Goal: Find specific page/section: Find specific page/section

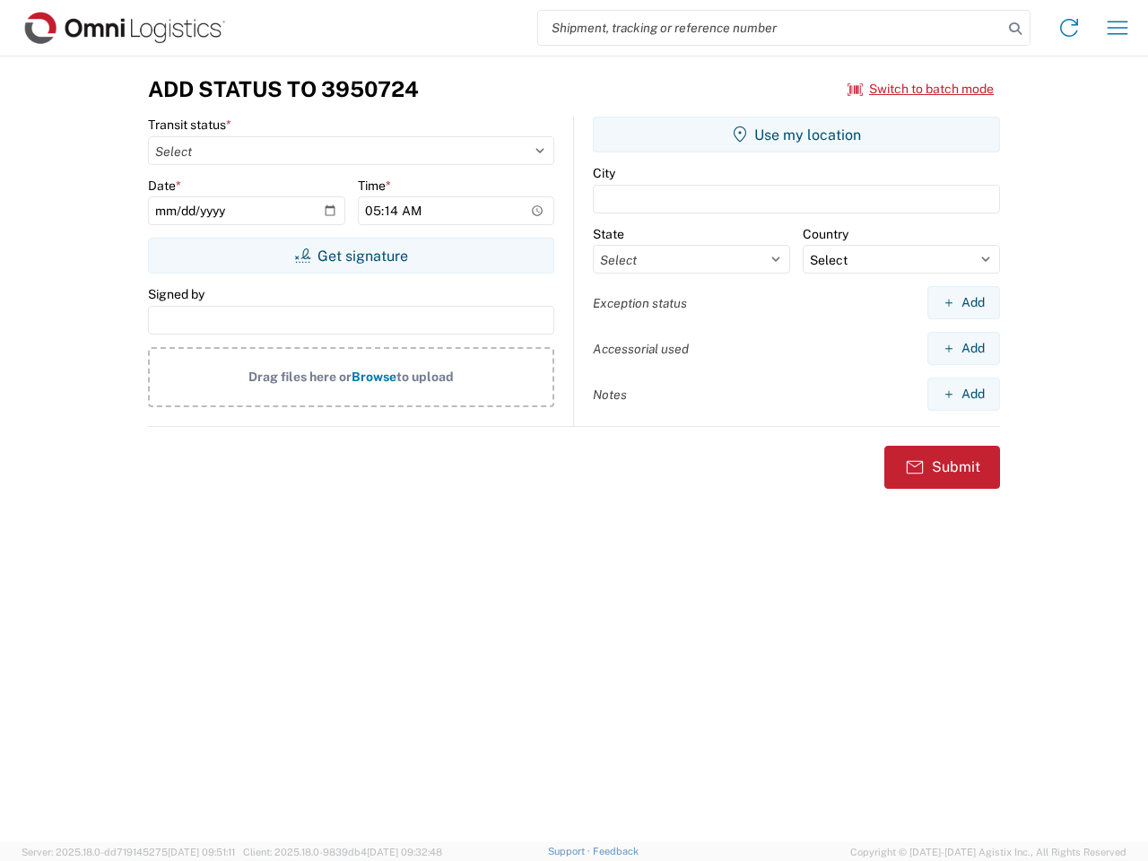
click at [771, 28] on input "search" at bounding box center [770, 28] width 465 height 34
click at [1015, 29] on icon at bounding box center [1015, 28] width 25 height 25
click at [1069, 28] on icon at bounding box center [1069, 27] width 29 height 29
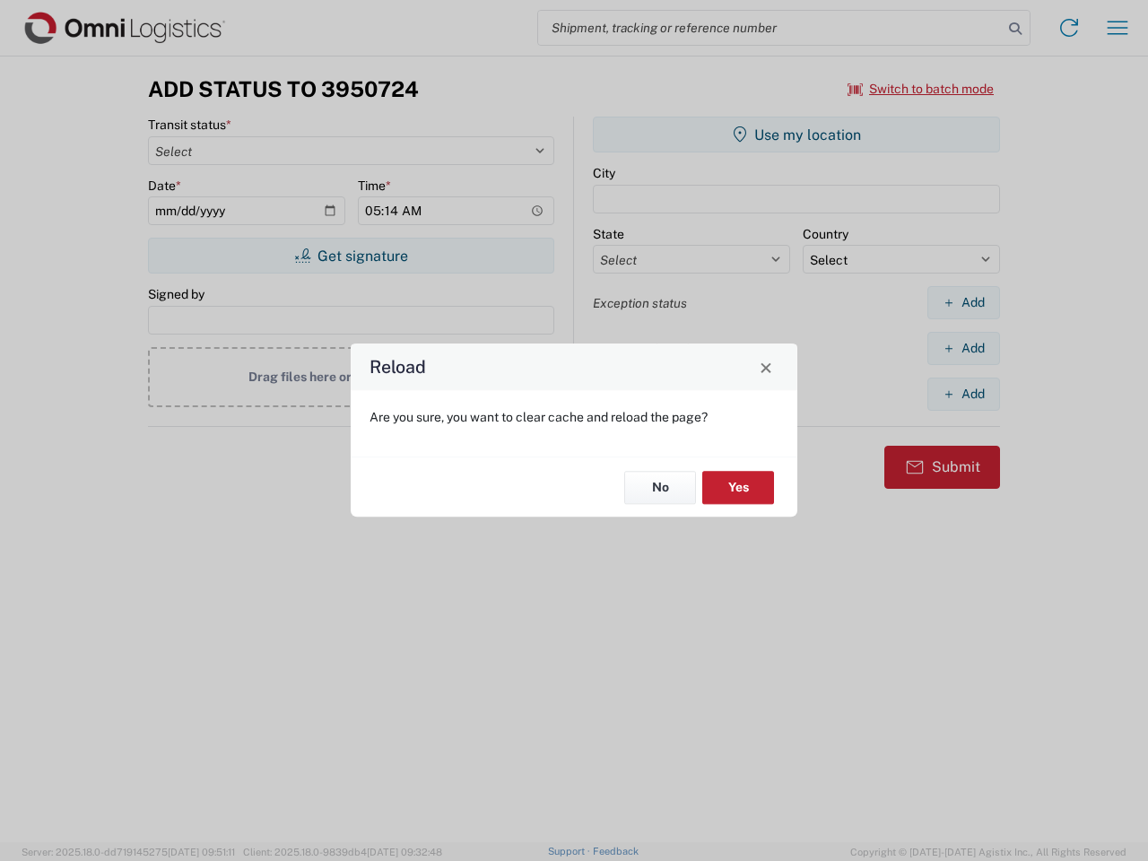
click at [1118, 28] on div "Reload Are you sure, you want to clear cache and reload the page? No Yes" at bounding box center [574, 430] width 1148 height 861
click at [921, 89] on div "Reload Are you sure, you want to clear cache and reload the page? No Yes" at bounding box center [574, 430] width 1148 height 861
click at [351, 256] on div "Reload Are you sure, you want to clear cache and reload the page? No Yes" at bounding box center [574, 430] width 1148 height 861
click at [797, 135] on div "Reload Are you sure, you want to clear cache and reload the page? No Yes" at bounding box center [574, 430] width 1148 height 861
click at [963, 302] on div "Reload Are you sure, you want to clear cache and reload the page? No Yes" at bounding box center [574, 430] width 1148 height 861
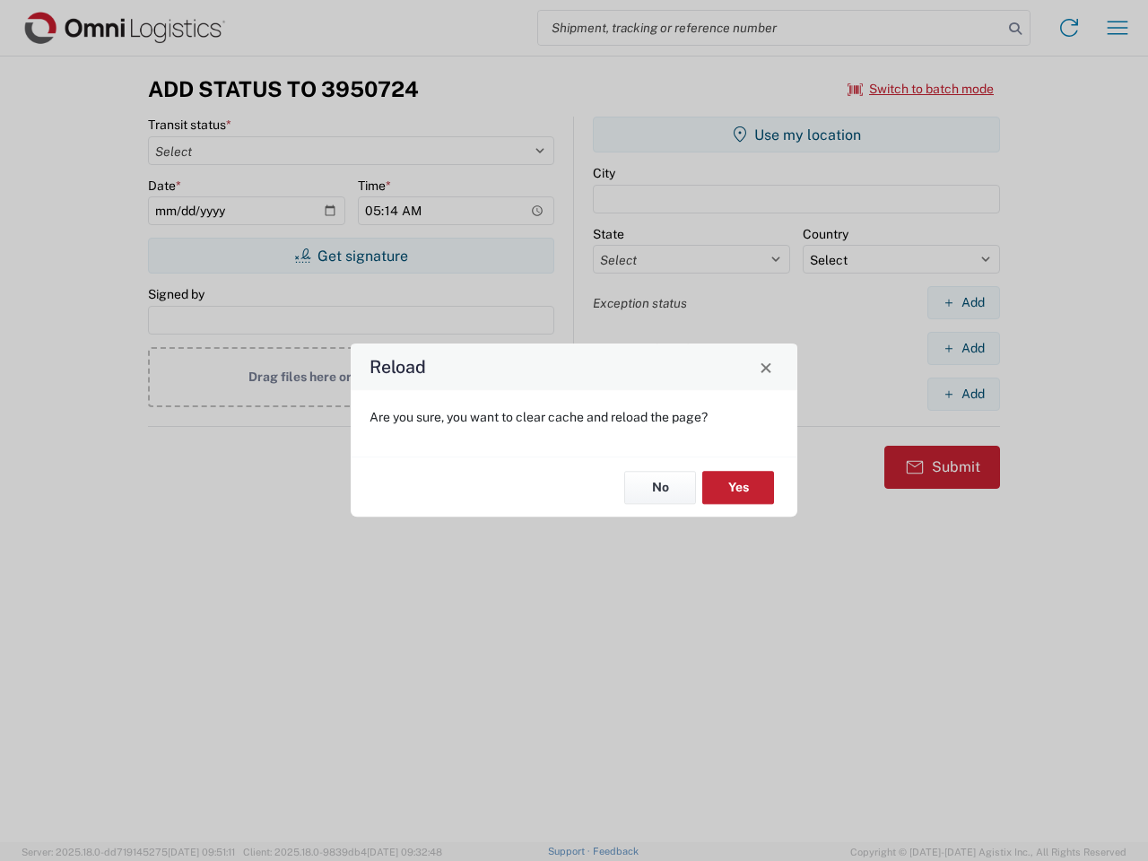
click at [963, 348] on div "Reload Are you sure, you want to clear cache and reload the page? No Yes" at bounding box center [574, 430] width 1148 height 861
click at [963, 394] on div "Reload Are you sure, you want to clear cache and reload the page? No Yes" at bounding box center [574, 430] width 1148 height 861
